Goal: Navigation & Orientation: Find specific page/section

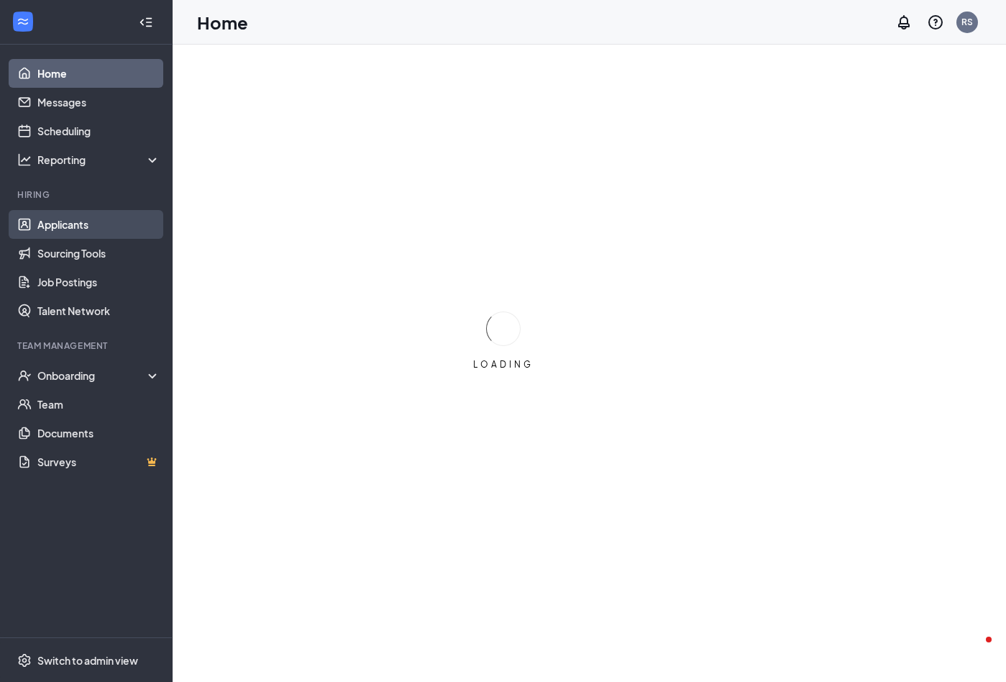
click at [61, 224] on link "Applicants" at bounding box center [98, 224] width 123 height 29
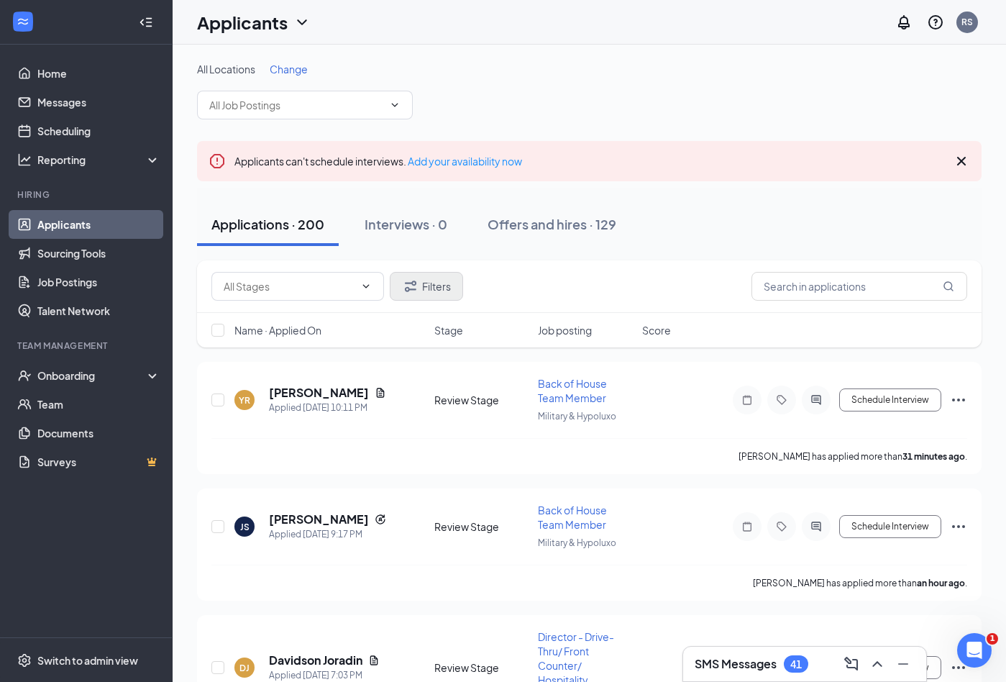
click at [430, 281] on button "Filters" at bounding box center [426, 286] width 73 height 29
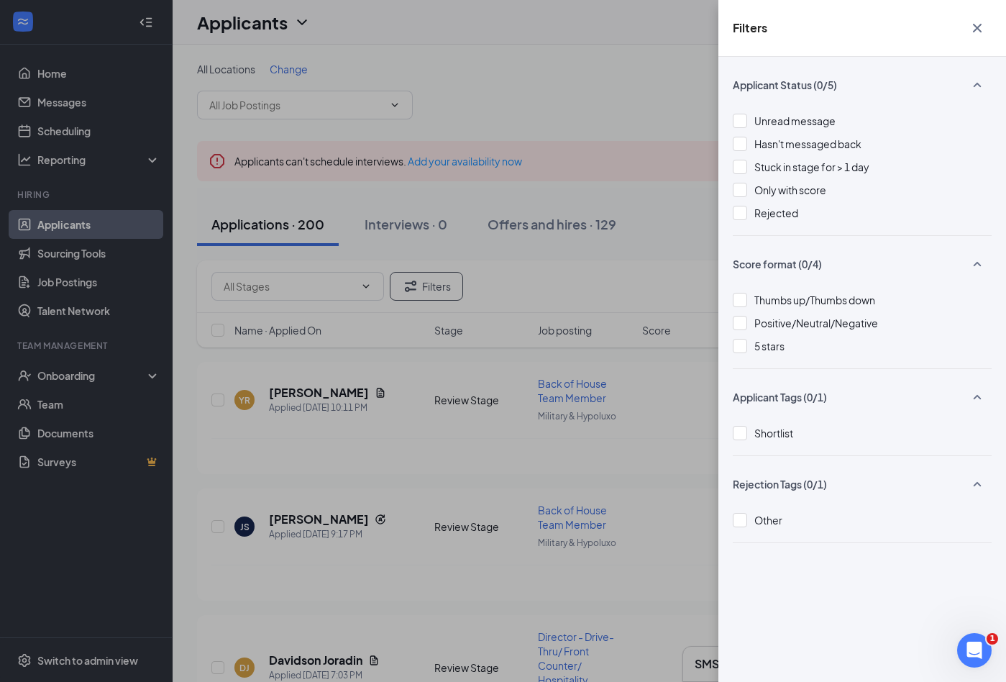
drag, startPoint x: 976, startPoint y: 24, endPoint x: 898, endPoint y: 23, distance: 77.7
click at [975, 24] on icon "Cross" at bounding box center [977, 27] width 17 height 17
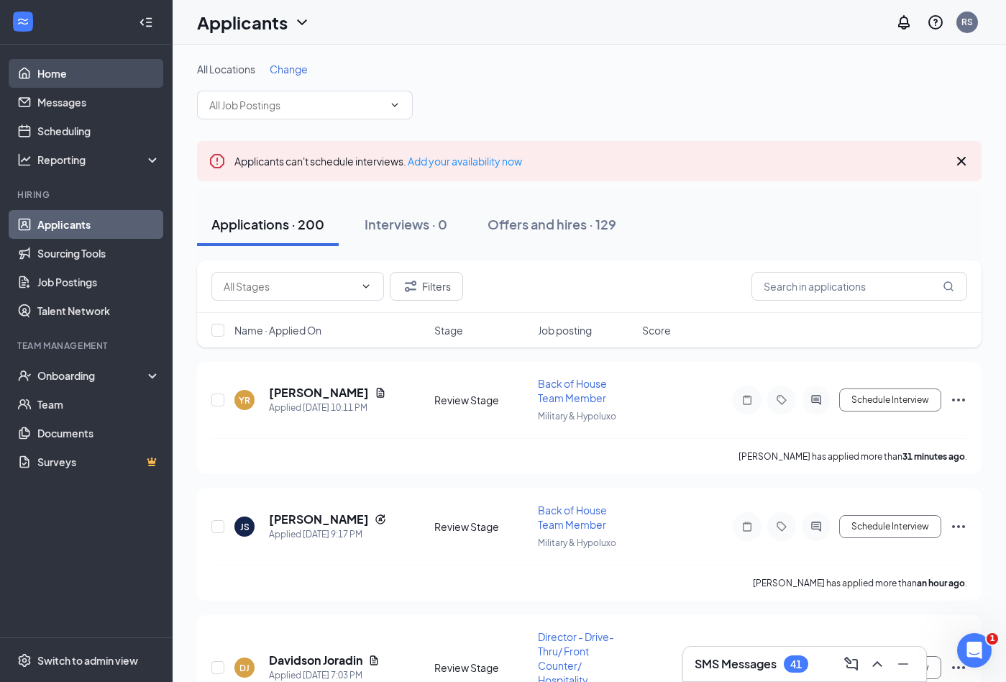
click at [48, 70] on link "Home" at bounding box center [98, 73] width 123 height 29
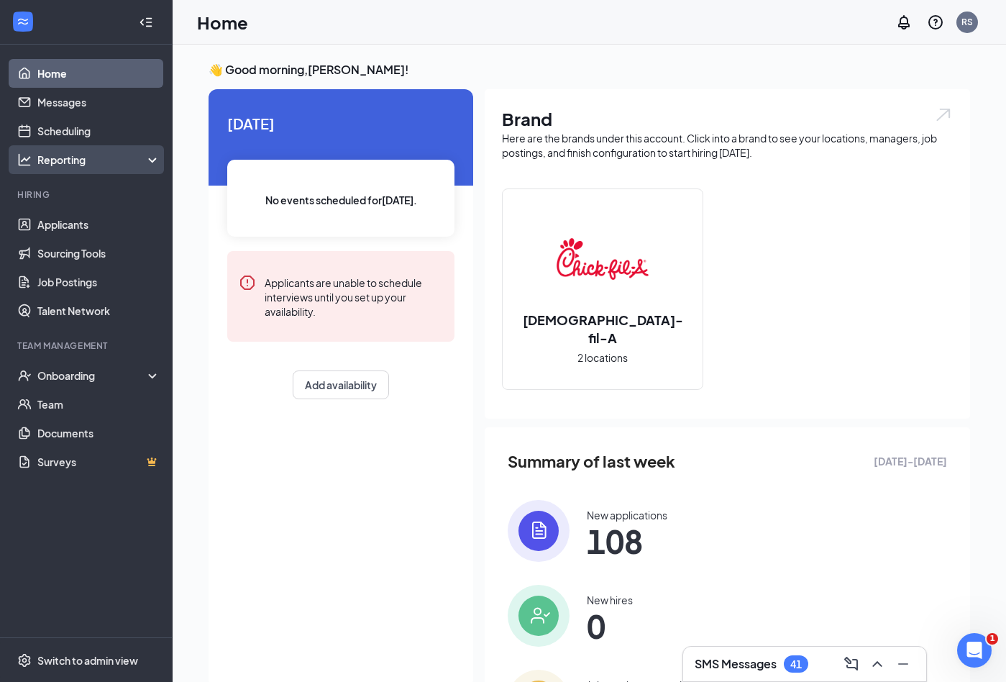
click at [58, 162] on div "Reporting" at bounding box center [99, 159] width 124 height 14
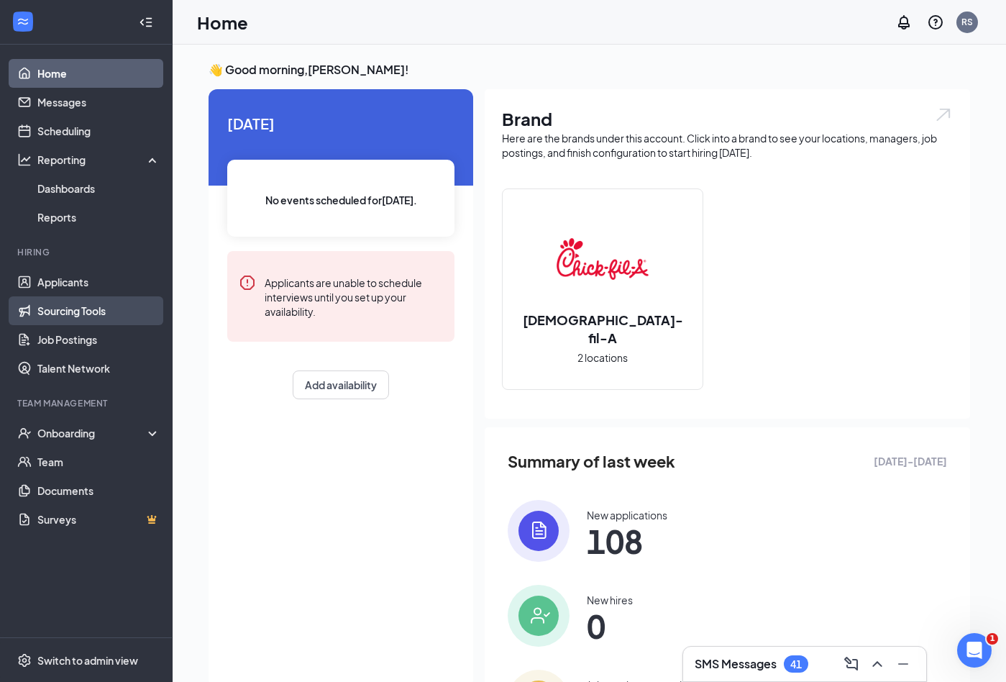
click at [69, 308] on link "Sourcing Tools" at bounding box center [98, 310] width 123 height 29
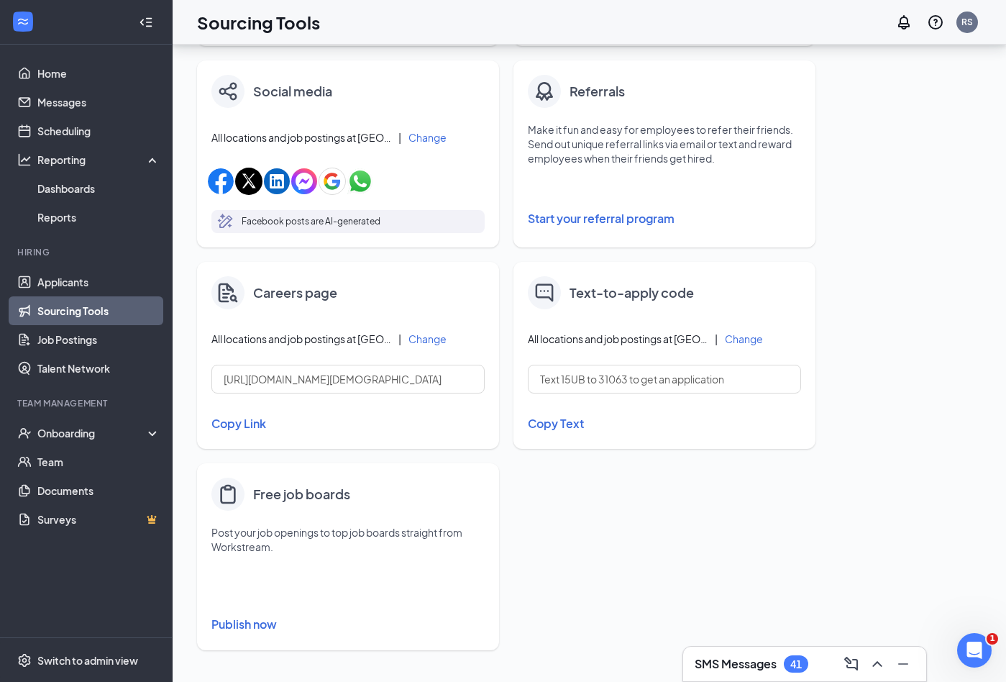
scroll to position [442, 0]
click at [87, 659] on div "Switch to admin view" at bounding box center [87, 660] width 101 height 14
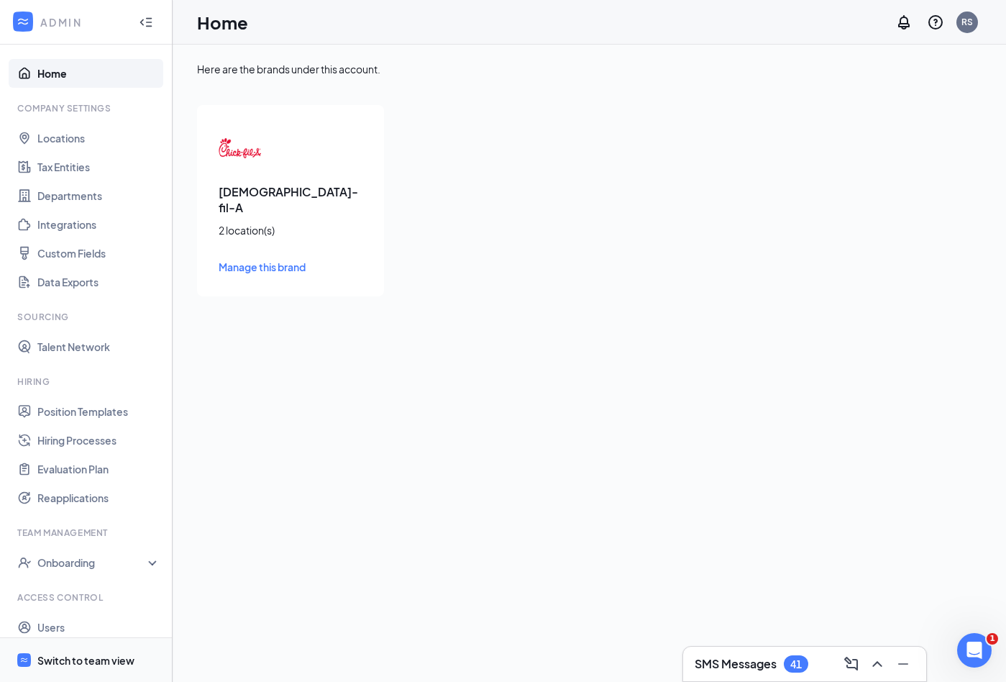
click at [74, 660] on div "Switch to team view" at bounding box center [85, 660] width 97 height 14
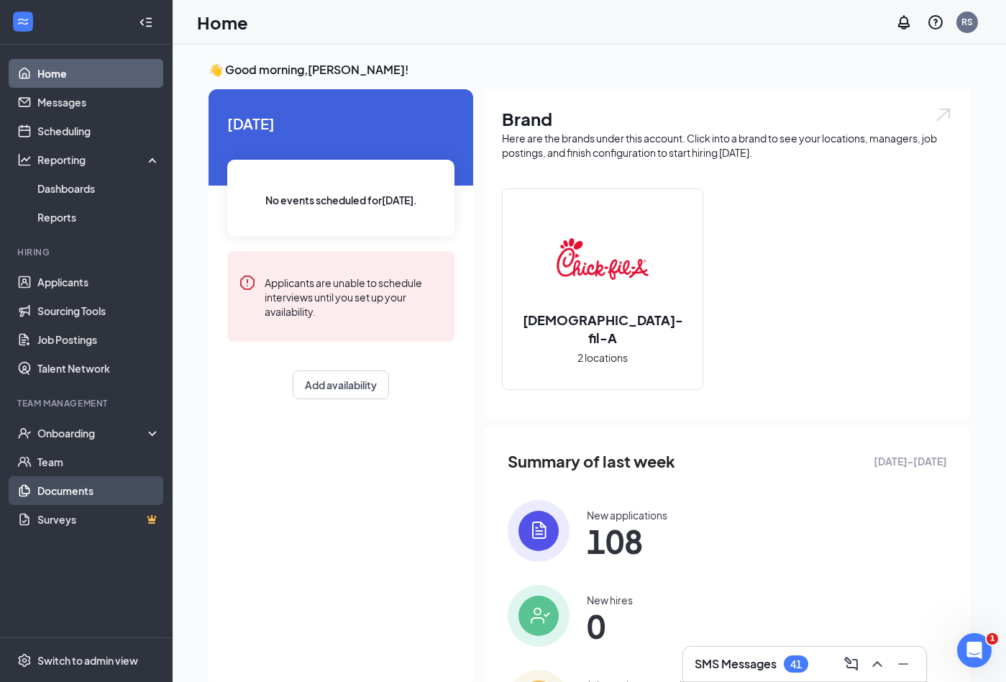
click at [64, 489] on link "Documents" at bounding box center [98, 490] width 123 height 29
